Goal: Transaction & Acquisition: Purchase product/service

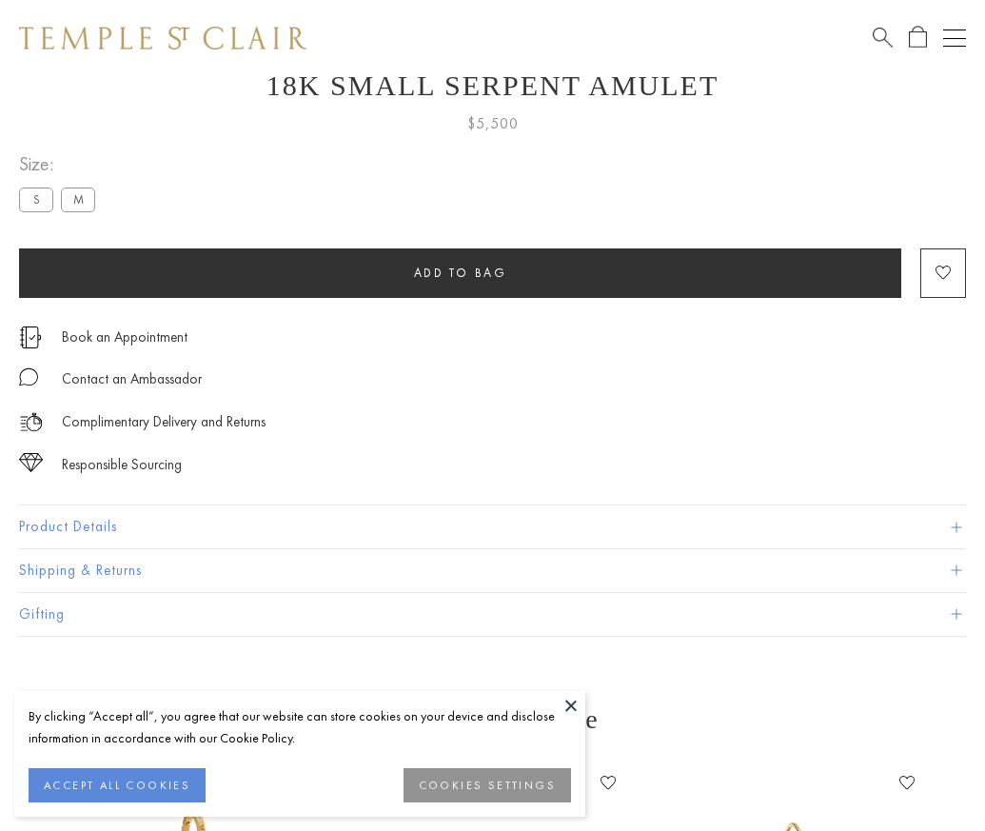
click at [460, 265] on span "Add to bag" at bounding box center [460, 273] width 93 height 16
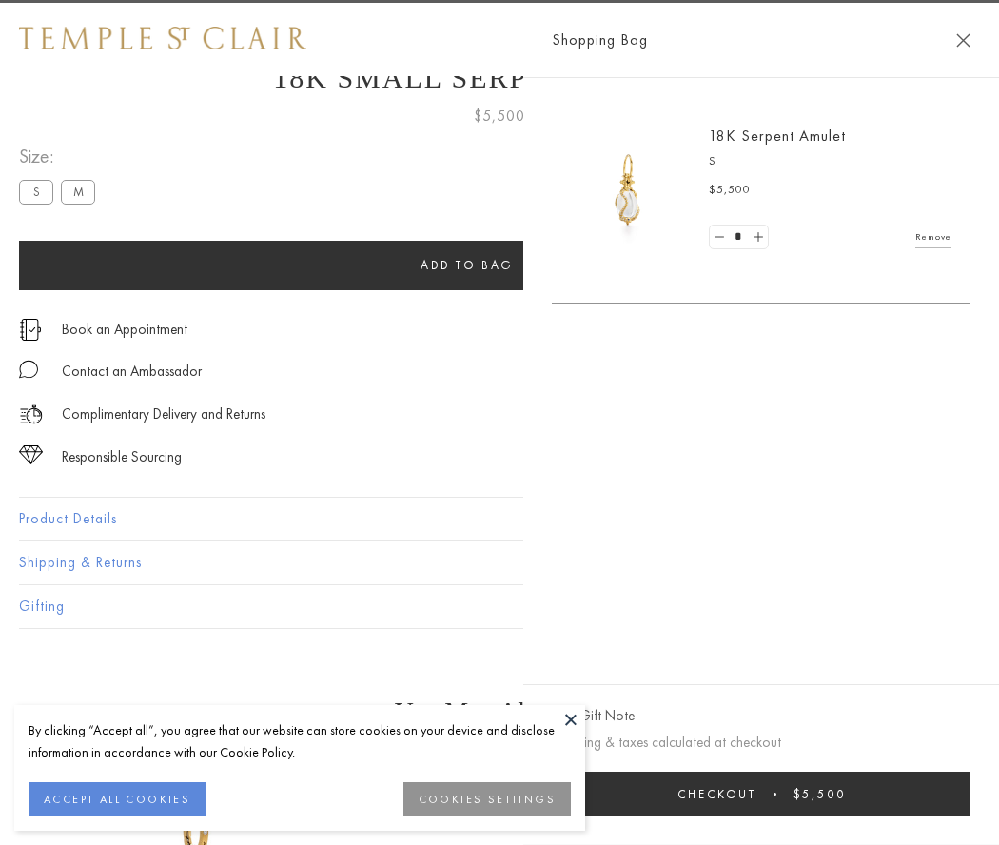
click at [828, 794] on button "Checkout $5,500" at bounding box center [761, 794] width 419 height 45
